Goal: Check status: Check status

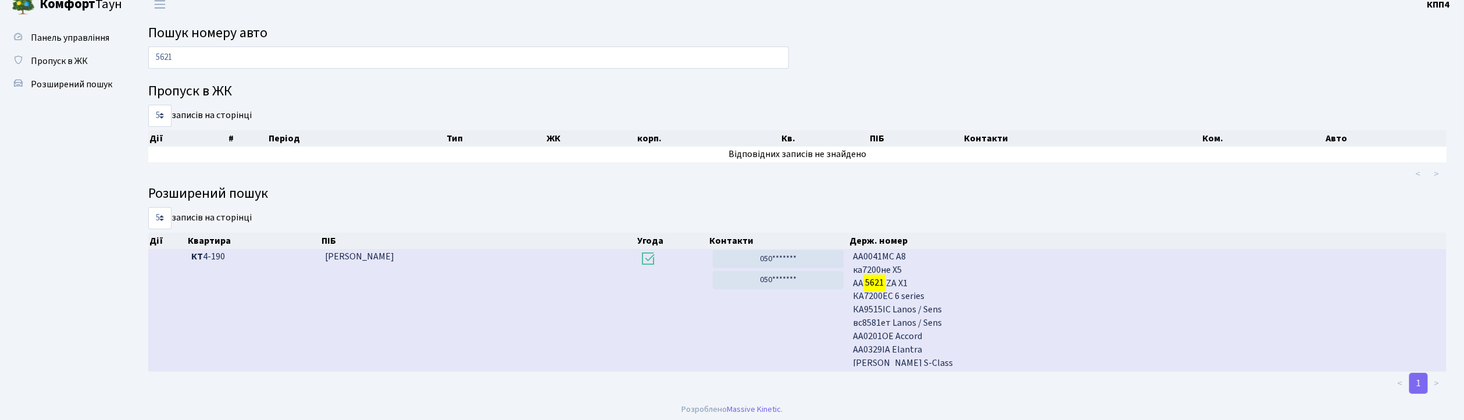
scroll to position [15, 0]
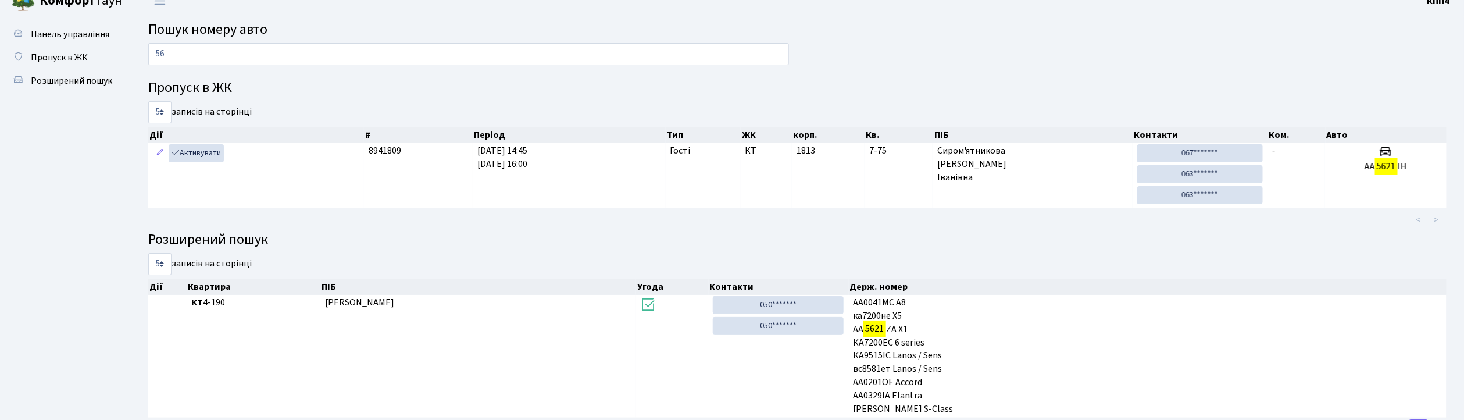
type input "5"
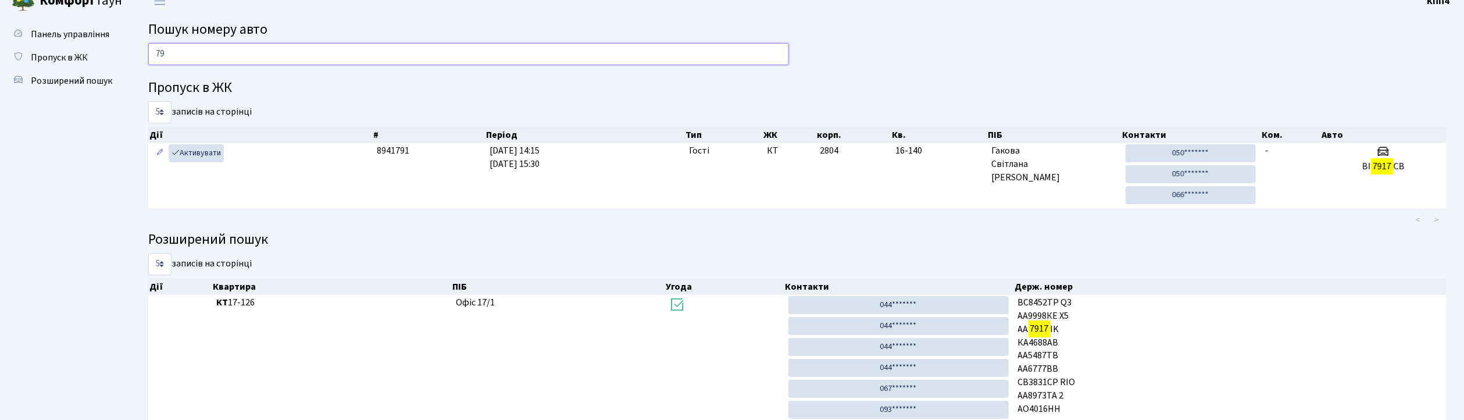
type input "7"
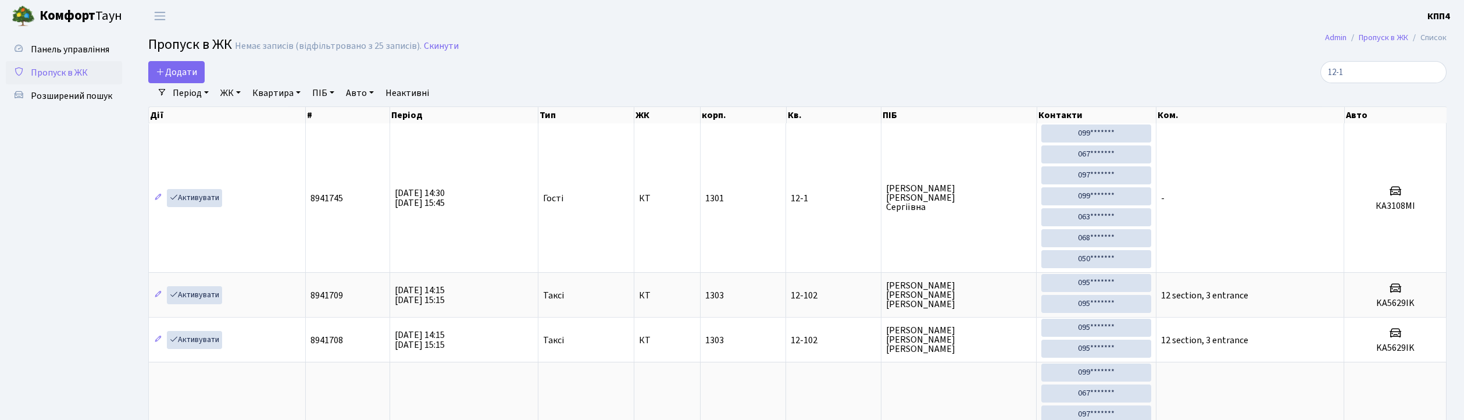
select select "25"
type input "1"
